Goal: Find specific page/section: Find specific page/section

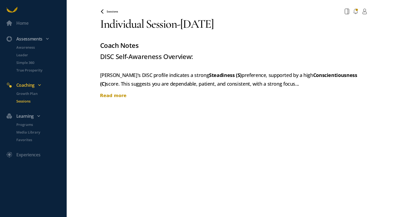
click at [117, 94] on div "Read more" at bounding box center [233, 96] width 267 height 7
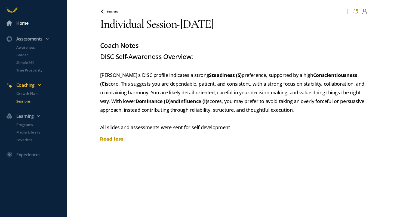
click at [27, 19] on link "Home" at bounding box center [33, 23] width 67 height 16
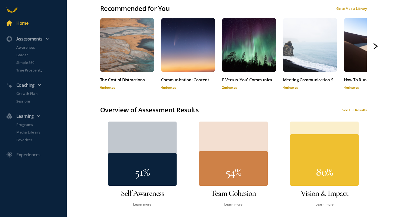
scroll to position [281, 0]
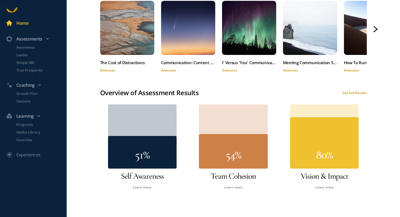
click at [193, 142] on div "54%" at bounding box center [233, 137] width 85 height 64
click at [148, 162] on div at bounding box center [142, 152] width 69 height 33
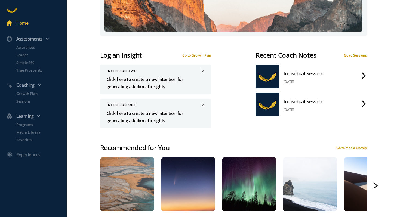
scroll to position [0, 0]
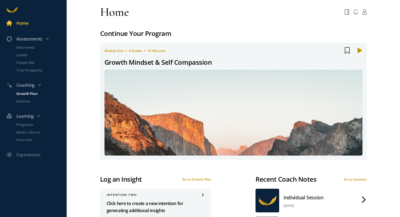
click at [27, 94] on p "Growth Plan" at bounding box center [40, 93] width 49 height 5
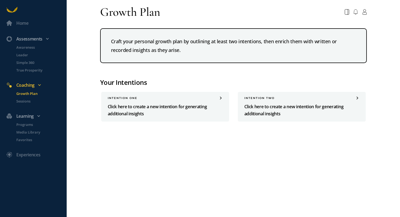
click at [76, 110] on div "Home Assessments Awareness Leader Simple 360 True Prosperity Coaching Growth Pl…" at bounding box center [200, 108] width 400 height 217
click at [25, 103] on p "Sessions" at bounding box center [40, 101] width 49 height 5
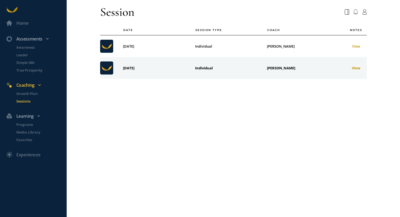
click at [354, 68] on div "View" at bounding box center [350, 67] width 23 height 5
